Goal: Task Accomplishment & Management: Use online tool/utility

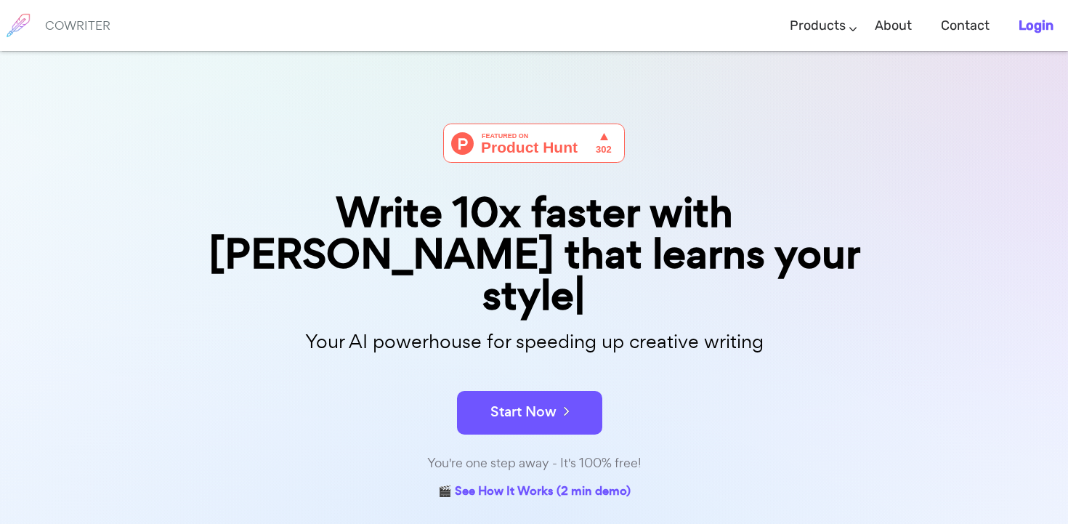
click at [1045, 26] on b "Login" at bounding box center [1036, 25] width 35 height 16
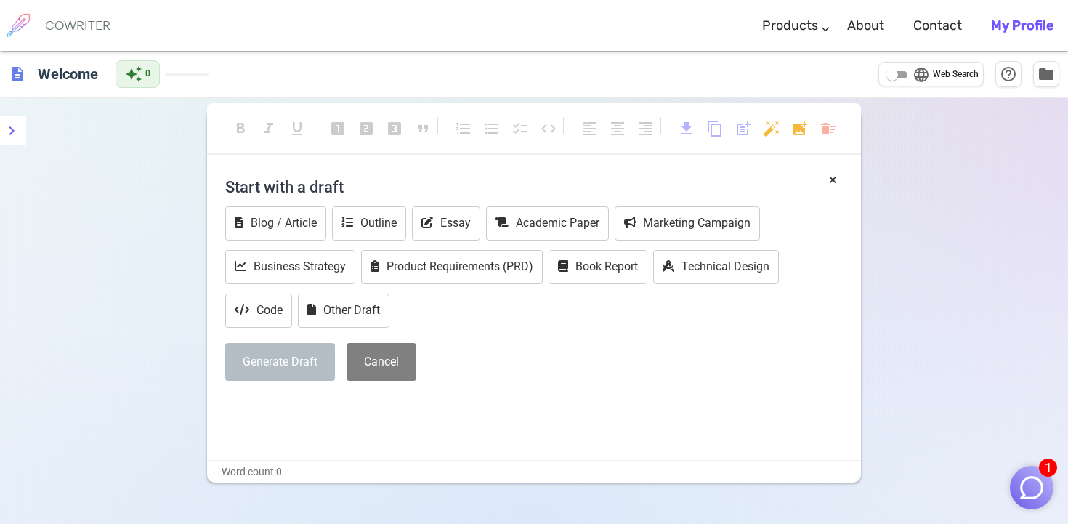
click at [283, 185] on h4 "Start with a draft" at bounding box center [534, 186] width 618 height 35
click at [283, 187] on h4 "Start with a draft" at bounding box center [534, 186] width 618 height 35
click at [323, 313] on button "Other Draft" at bounding box center [344, 311] width 92 height 34
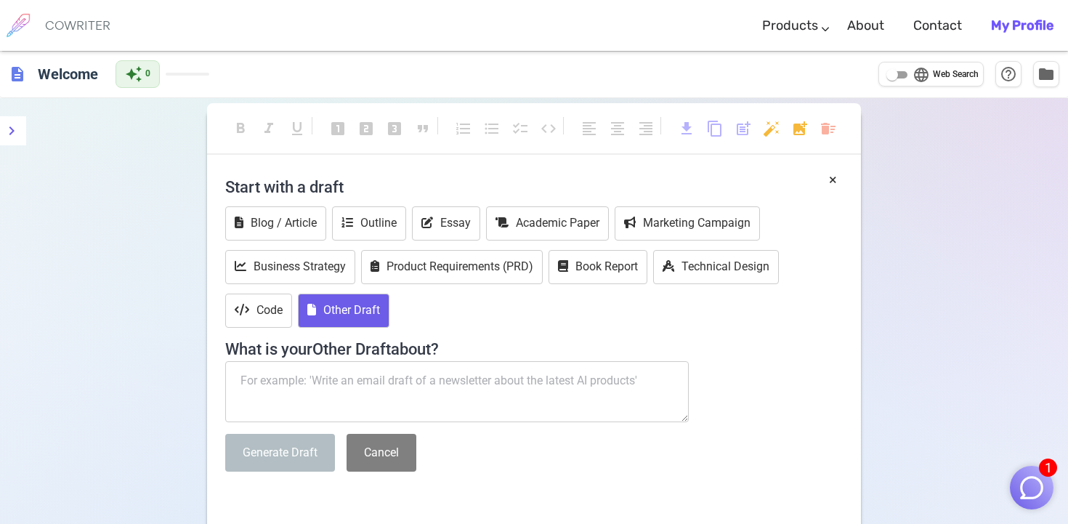
click at [318, 380] on textarea at bounding box center [457, 391] width 464 height 61
click at [547, 221] on button "Academic Paper" at bounding box center [547, 223] width 123 height 34
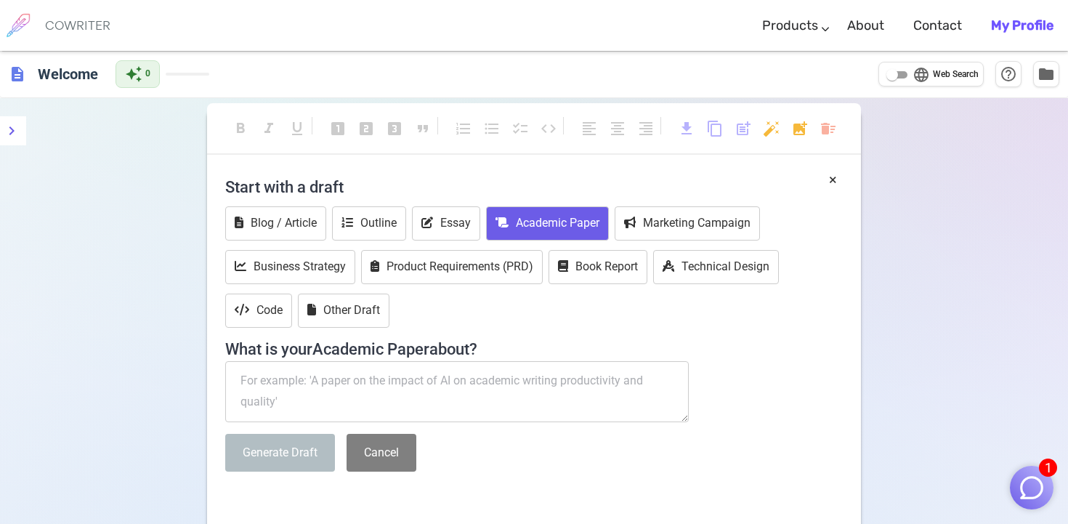
click at [314, 176] on h4 "Start with a draft" at bounding box center [534, 186] width 618 height 35
click at [836, 183] on button "×" at bounding box center [833, 179] width 8 height 21
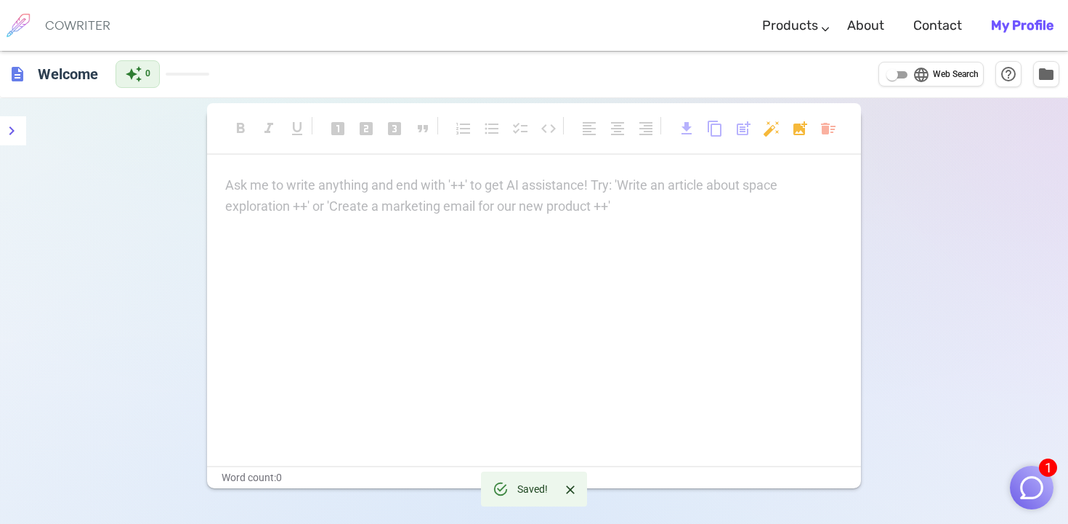
click at [347, 187] on p "Ask me to write anything and end with '++' to get AI assistance! Try: 'Write an…" at bounding box center [534, 185] width 618 height 21
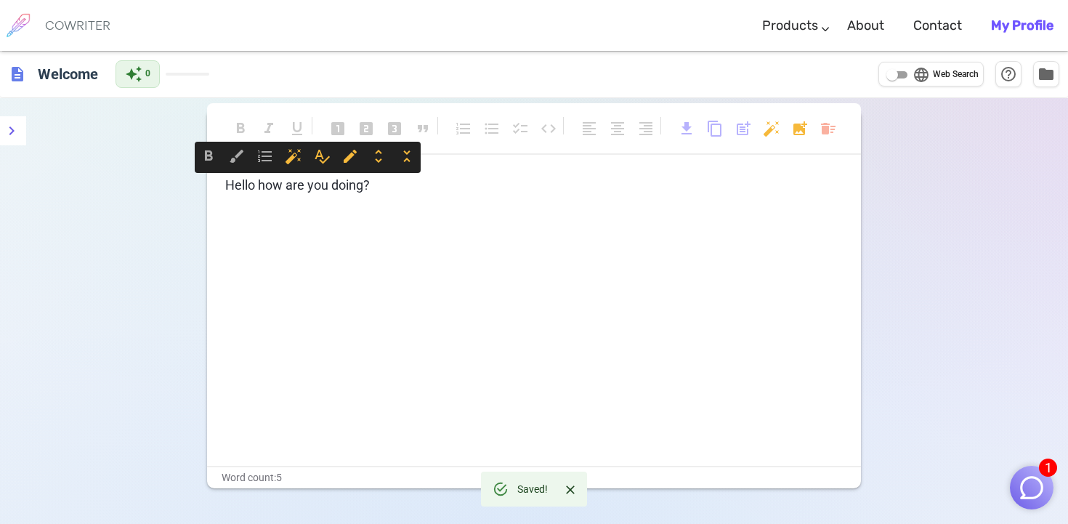
drag, startPoint x: 377, startPoint y: 186, endPoint x: 231, endPoint y: 185, distance: 146.1
click at [231, 185] on p "Hello how are you doing?" at bounding box center [534, 185] width 618 height 21
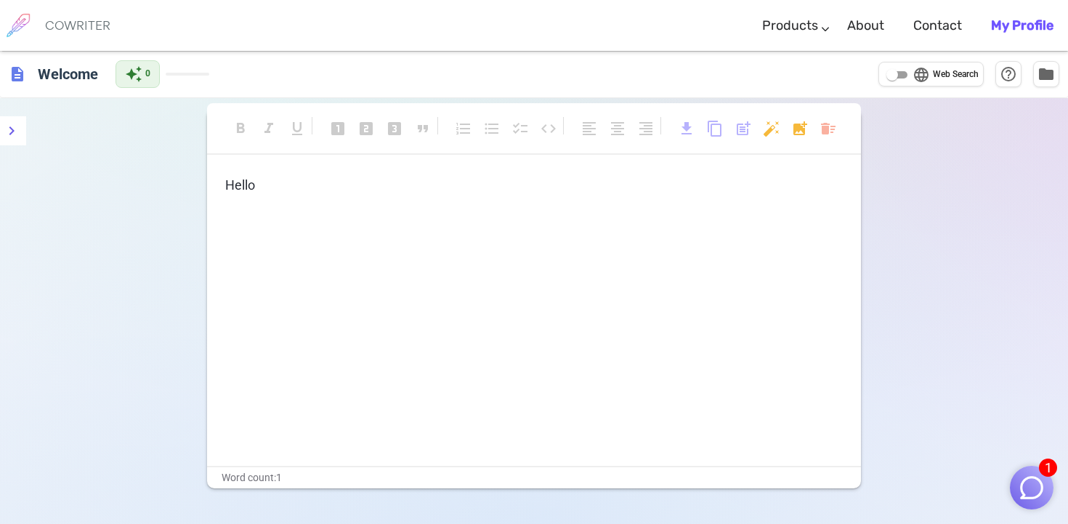
click at [535, 193] on p "Hello" at bounding box center [534, 185] width 618 height 21
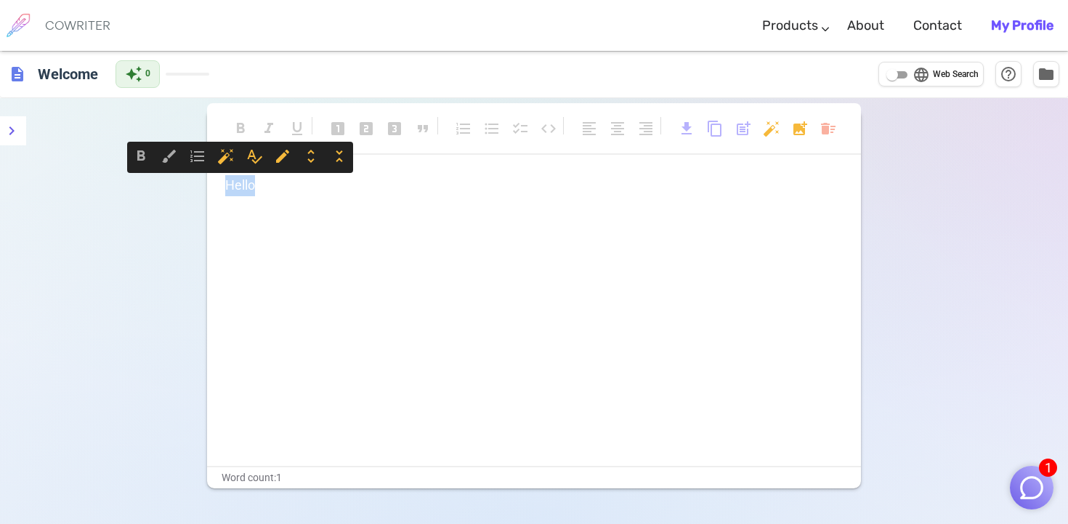
drag, startPoint x: 535, startPoint y: 193, endPoint x: 214, endPoint y: 185, distance: 321.3
click at [214, 185] on div "Hello" at bounding box center [534, 320] width 654 height 291
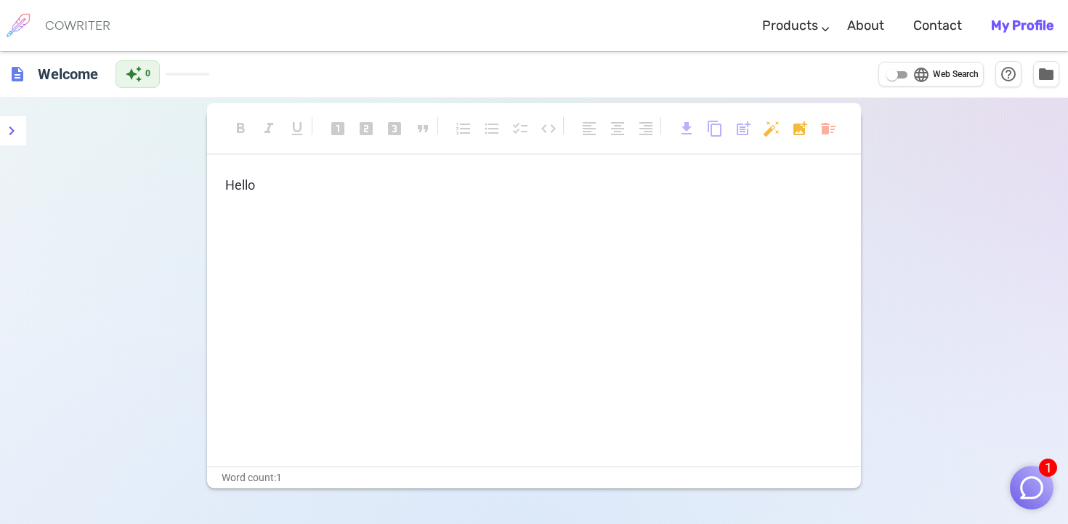
click at [89, 28] on h6 "COWRITER" at bounding box center [77, 25] width 65 height 13
click at [334, 214] on div "Hello" at bounding box center [534, 320] width 654 height 291
click at [239, 182] on span "Hello" at bounding box center [240, 184] width 30 height 15
click at [266, 187] on p "Hello" at bounding box center [534, 185] width 618 height 21
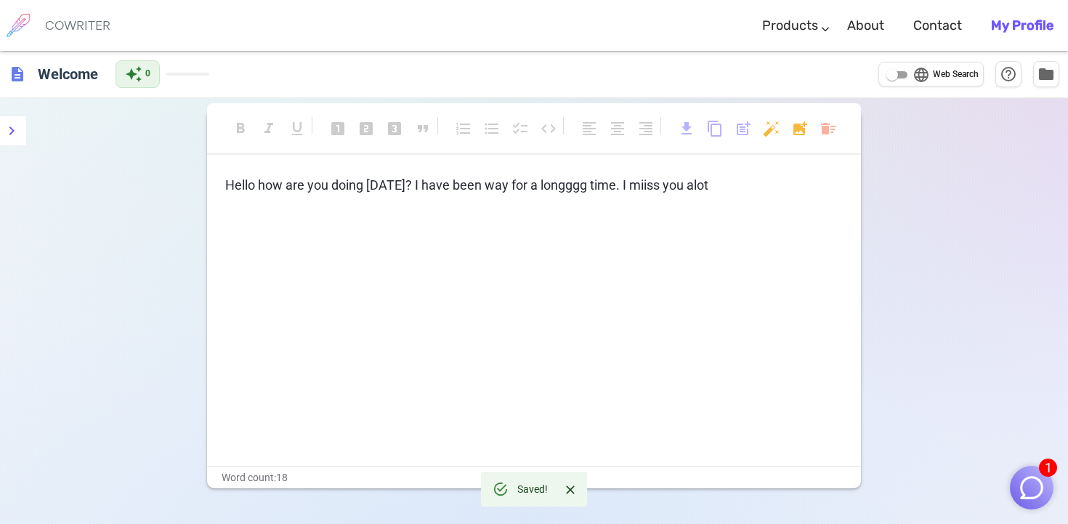
click at [538, 186] on span "Hello how are you doing [DATE]? I have been way for a longggg time. I miiss you…" at bounding box center [466, 184] width 483 height 15
click at [552, 184] on span "Hello how are you doing [DATE]? I have been way for a longggg time. I miiss you…" at bounding box center [466, 184] width 483 height 15
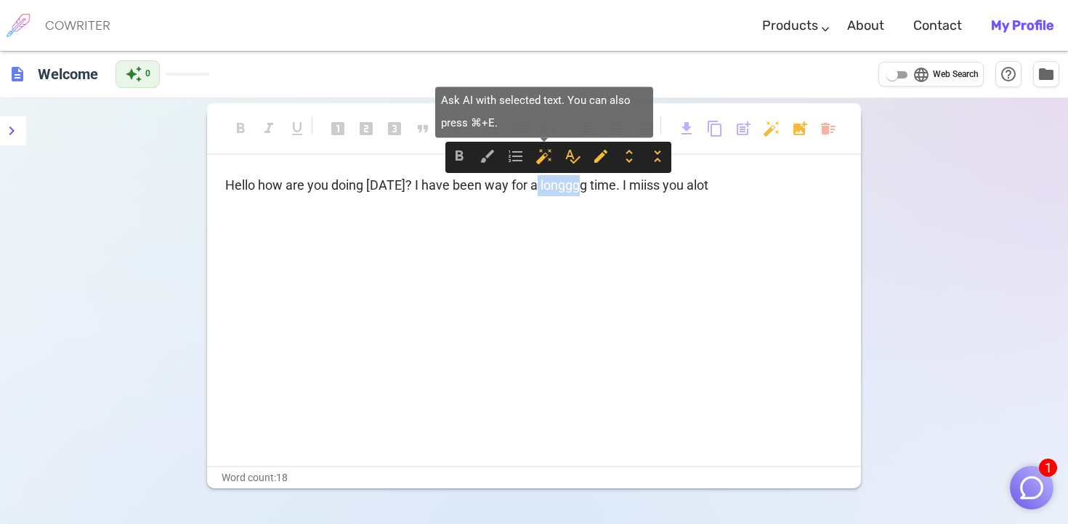
click at [540, 162] on span "auto_fix_high" at bounding box center [544, 156] width 17 height 17
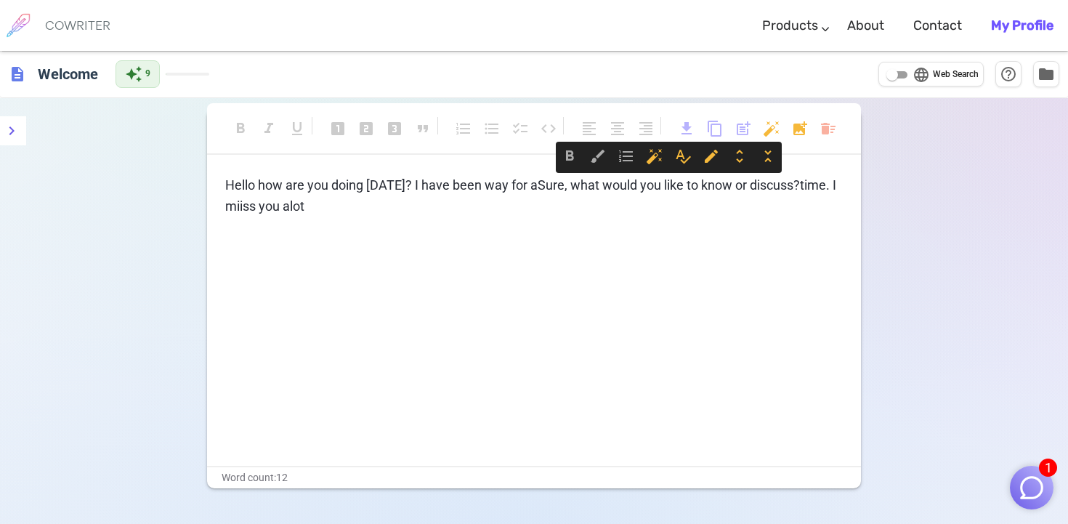
drag, startPoint x: 538, startPoint y: 180, endPoint x: 802, endPoint y: 185, distance: 264.6
click at [802, 185] on p "Hello how are you doing [DATE]? I have been way for a Sure, what would you like…" at bounding box center [534, 196] width 618 height 42
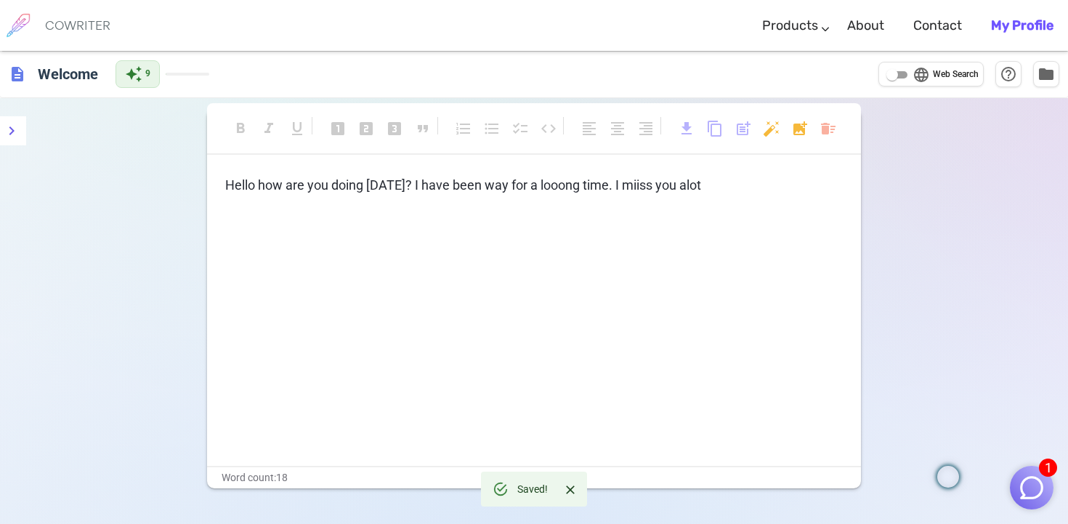
click at [664, 185] on span "Hello how are you doing [DATE]? I have been way for a looong time. I miiss you …" at bounding box center [463, 184] width 476 height 15
click at [552, 185] on span "Hello how are you doing [DATE]? I have been way for a looong time. I miiss you …" at bounding box center [463, 184] width 476 height 15
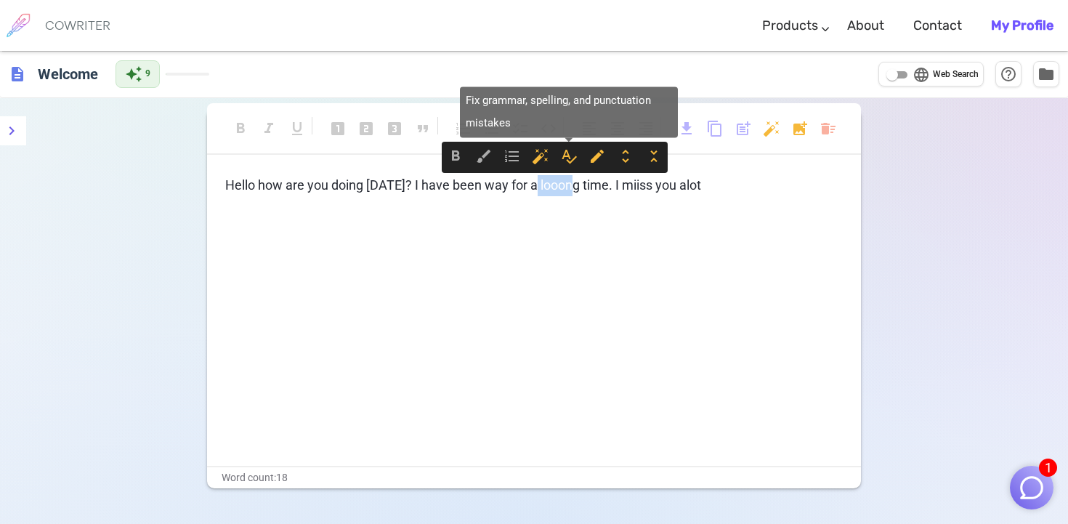
click at [575, 158] on span "spellcheck" at bounding box center [568, 156] width 17 height 17
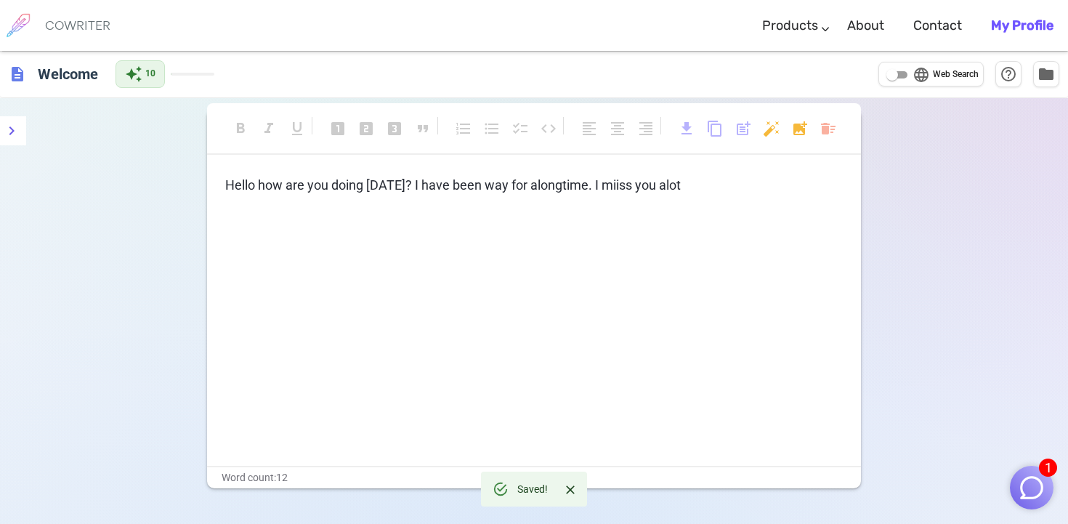
click at [623, 187] on span "time. I miiss you alot" at bounding box center [621, 184] width 118 height 15
click at [629, 186] on span "time. I miiss you alot" at bounding box center [621, 184] width 118 height 15
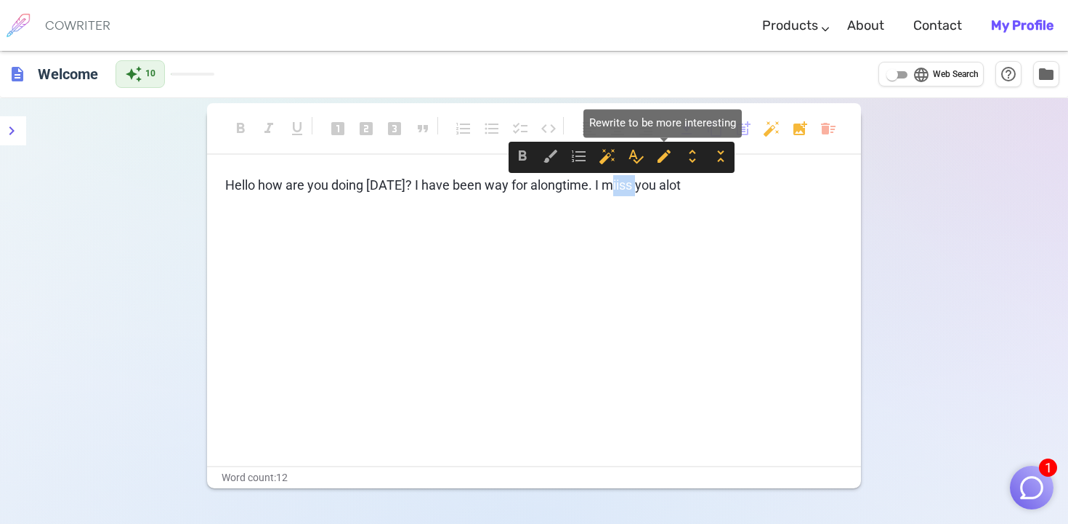
click at [666, 156] on span "edit" at bounding box center [664, 156] width 17 height 17
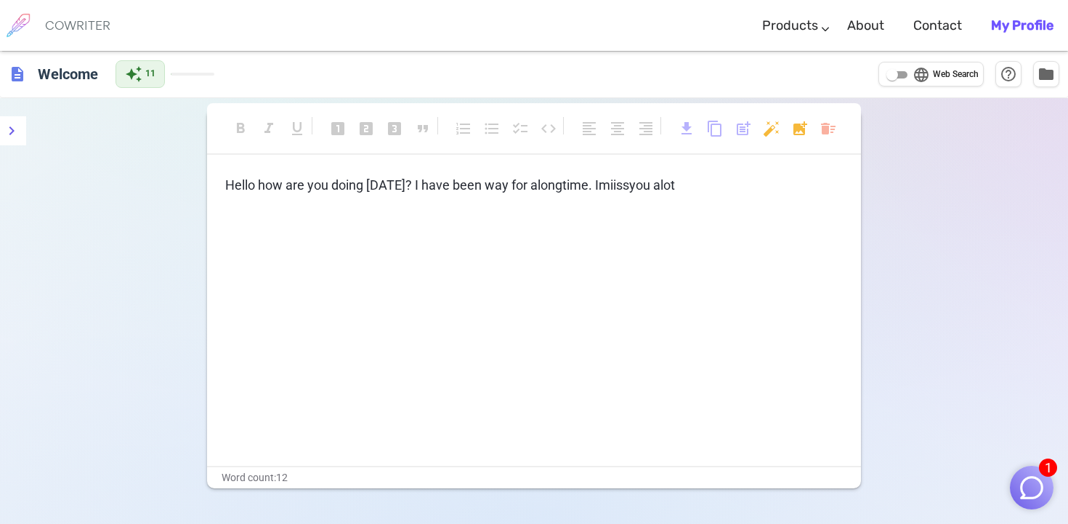
click at [621, 185] on span "miiss" at bounding box center [614, 184] width 31 height 15
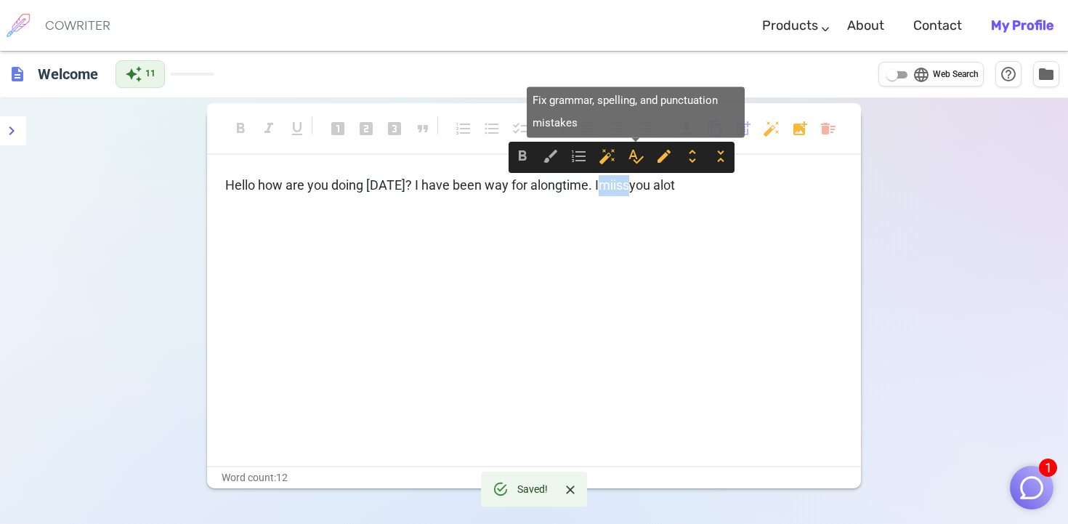
click at [637, 159] on span "spellcheck" at bounding box center [635, 156] width 17 height 17
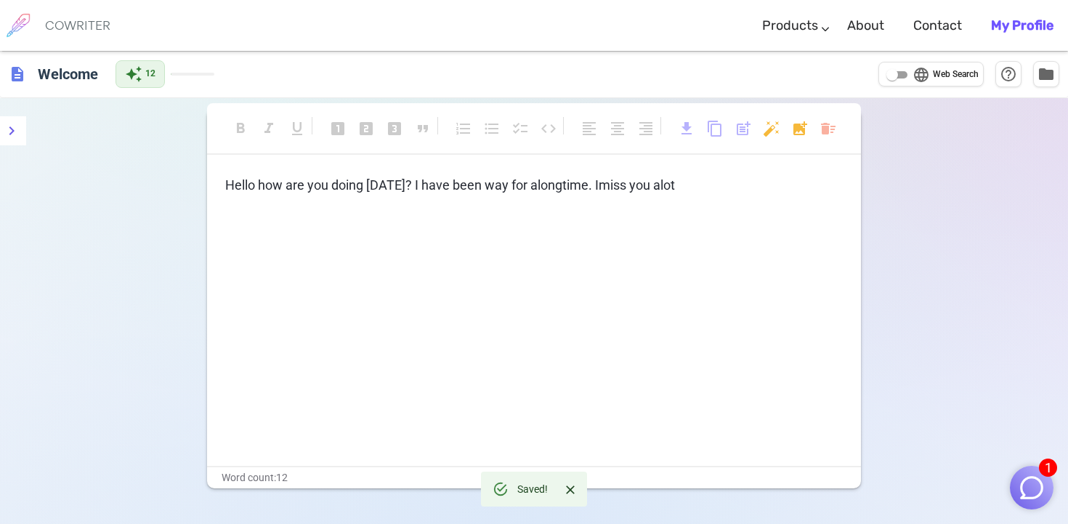
click at [619, 182] on span "miss" at bounding box center [613, 184] width 28 height 15
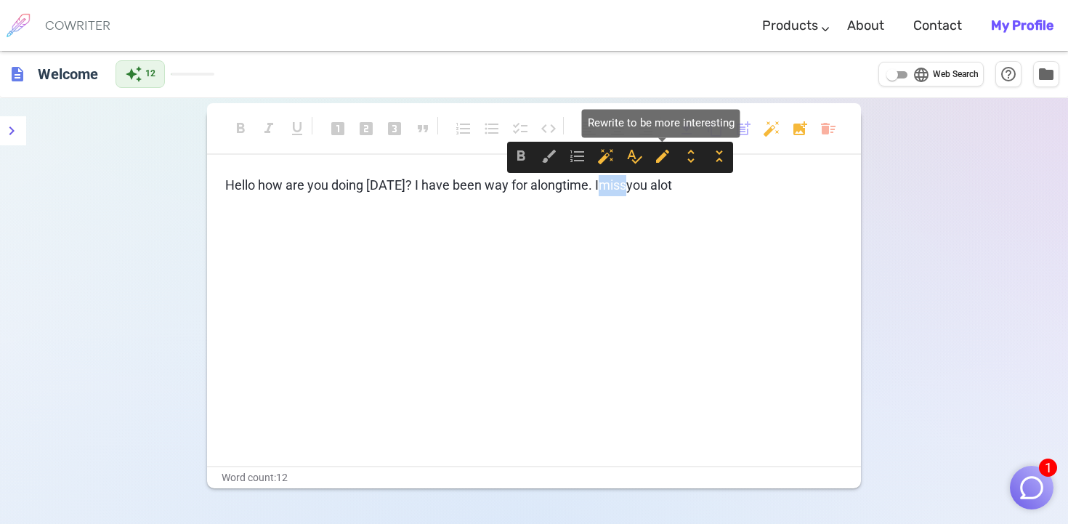
click at [664, 157] on span "edit" at bounding box center [662, 156] width 17 height 17
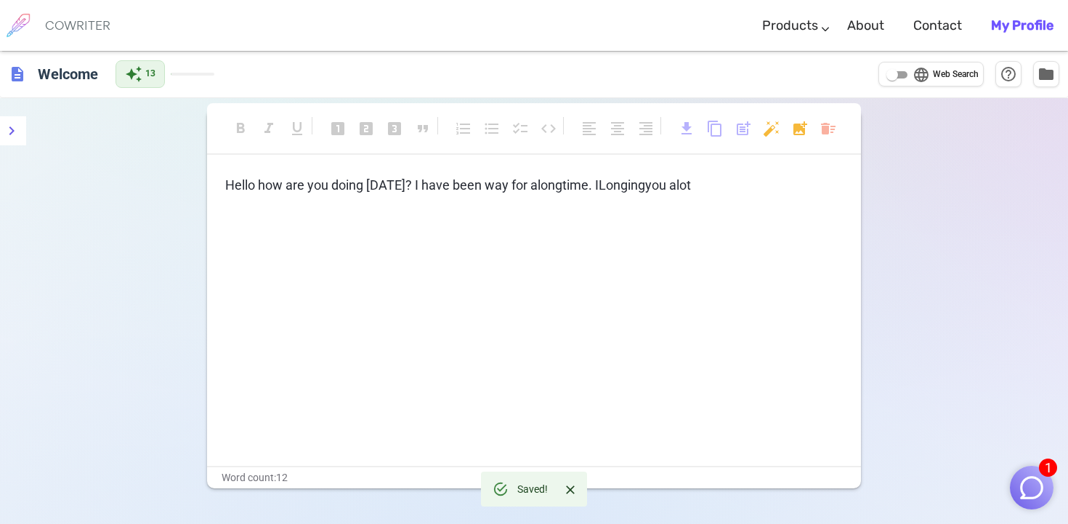
click at [691, 192] on span "you alot" at bounding box center [668, 184] width 46 height 15
click at [726, 192] on p "Hello how are you doing [DATE]? I have been way for a long time. I Longing you …" at bounding box center [534, 185] width 618 height 21
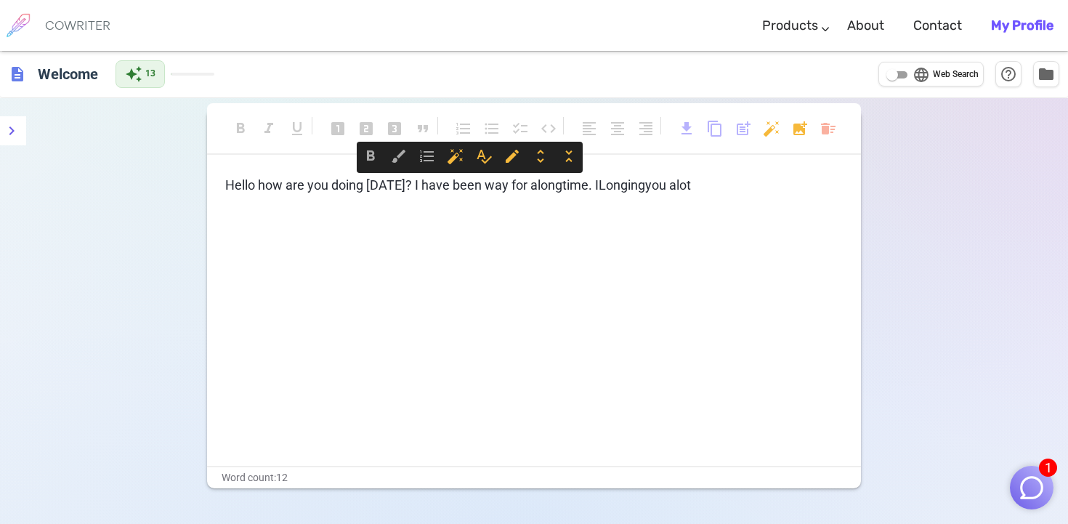
drag, startPoint x: 726, startPoint y: 192, endPoint x: 55, endPoint y: 185, distance: 671.5
click at [55, 185] on div "format_bold format_italic format_underlined looks_one looks_two looks_3 format_…" at bounding box center [534, 360] width 1068 height 524
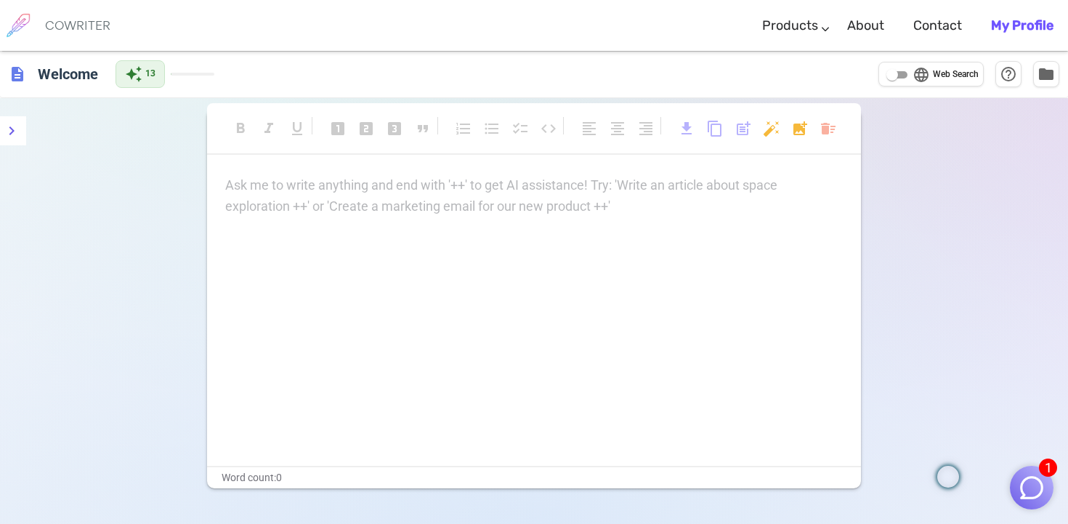
click at [141, 243] on div "format_bold format_italic format_underlined looks_one looks_two looks_3 format_…" at bounding box center [534, 360] width 1068 height 524
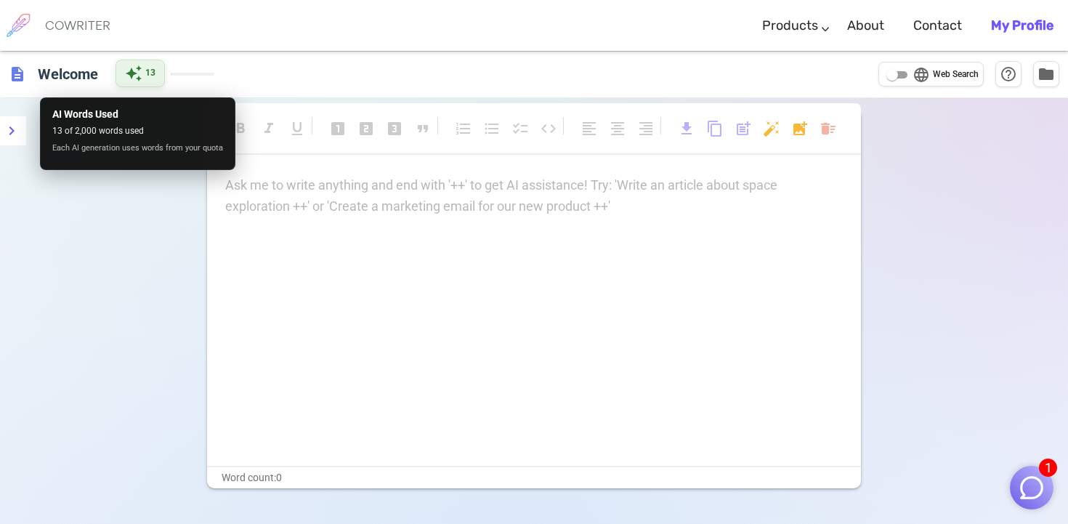
click at [131, 76] on span "auto_awesome" at bounding box center [133, 73] width 17 height 17
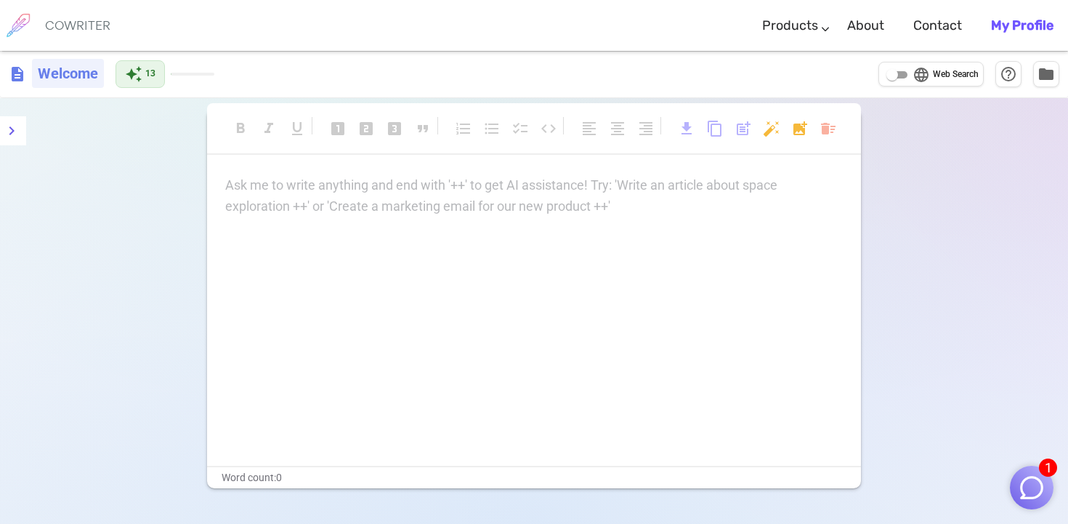
click at [72, 71] on h6 "Welcome" at bounding box center [68, 73] width 72 height 29
click at [29, 71] on div "description Welcome" at bounding box center [107, 73] width 197 height 27
click at [12, 71] on span "description" at bounding box center [17, 73] width 17 height 17
click at [18, 79] on span "description" at bounding box center [17, 73] width 17 height 17
click at [11, 133] on icon "menu" at bounding box center [11, 130] width 5 height 9
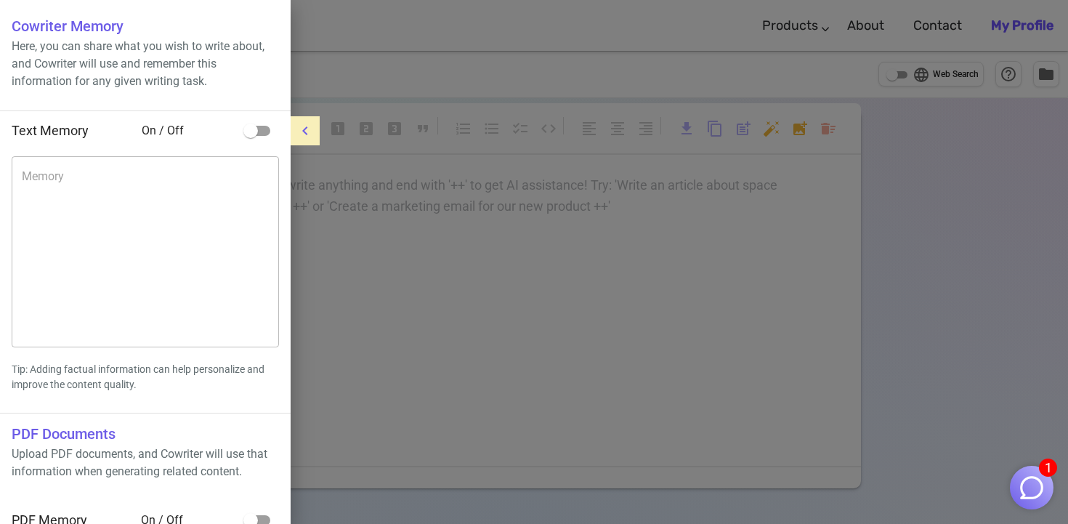
click at [318, 127] on button "menu" at bounding box center [305, 130] width 29 height 29
